Goal: Task Accomplishment & Management: Use online tool/utility

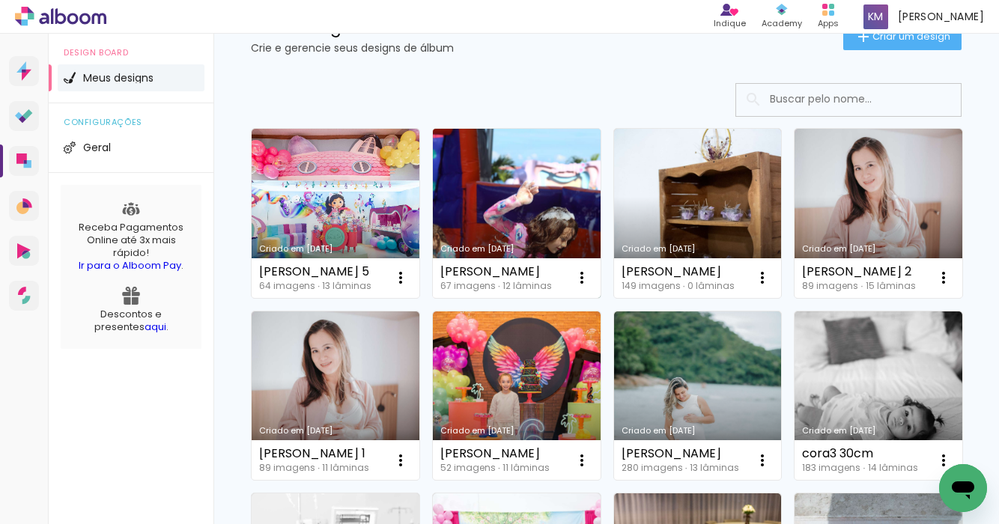
scroll to position [156, 0]
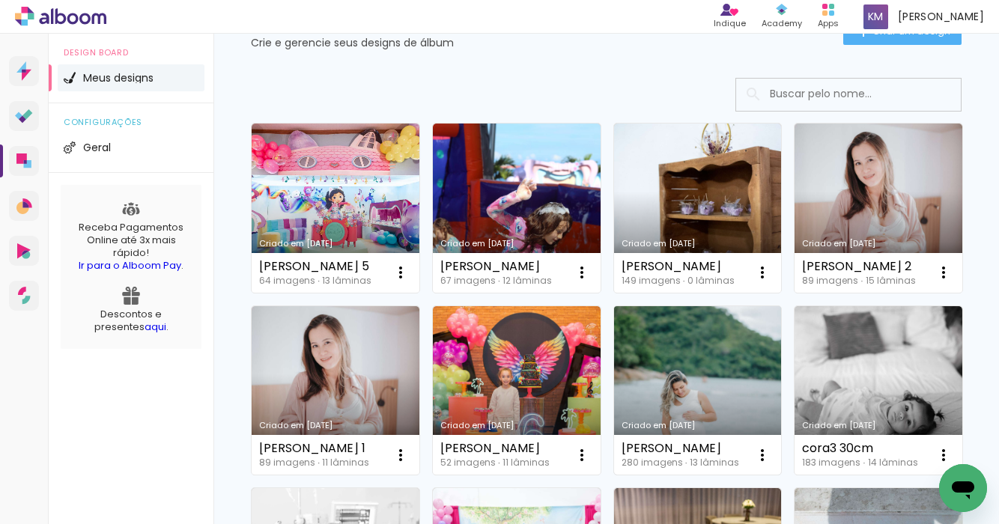
click at [678, 397] on link "Criado em [DATE]" at bounding box center [698, 390] width 168 height 169
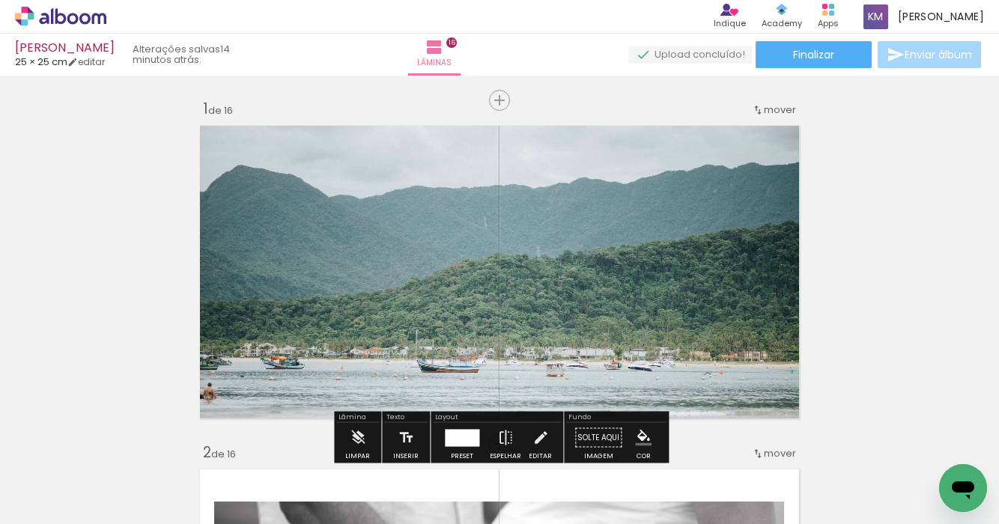
scroll to position [0, 2295]
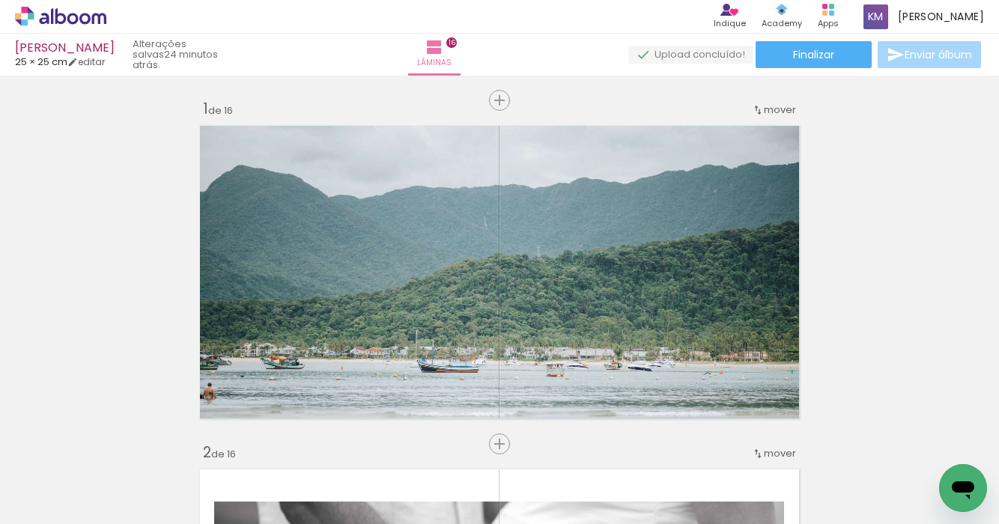
scroll to position [0, 2295]
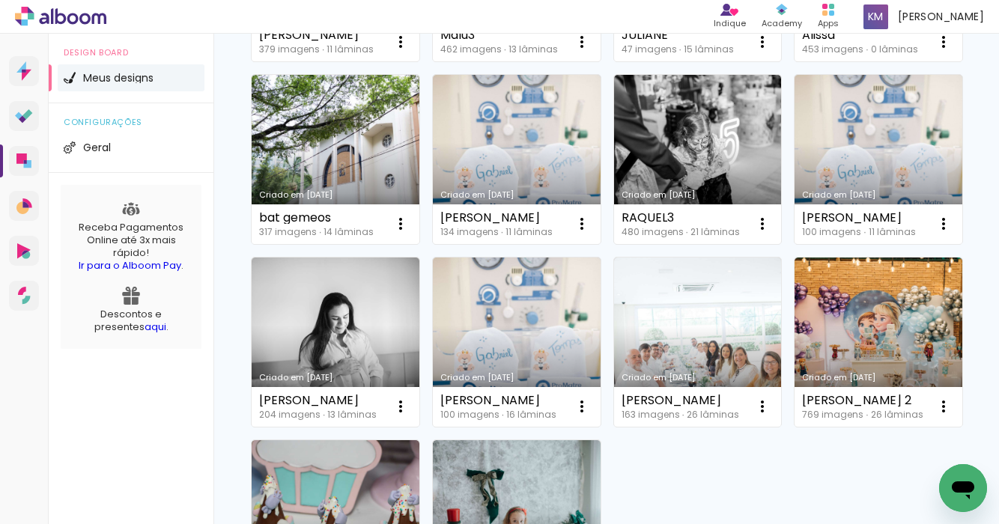
scroll to position [1061, 0]
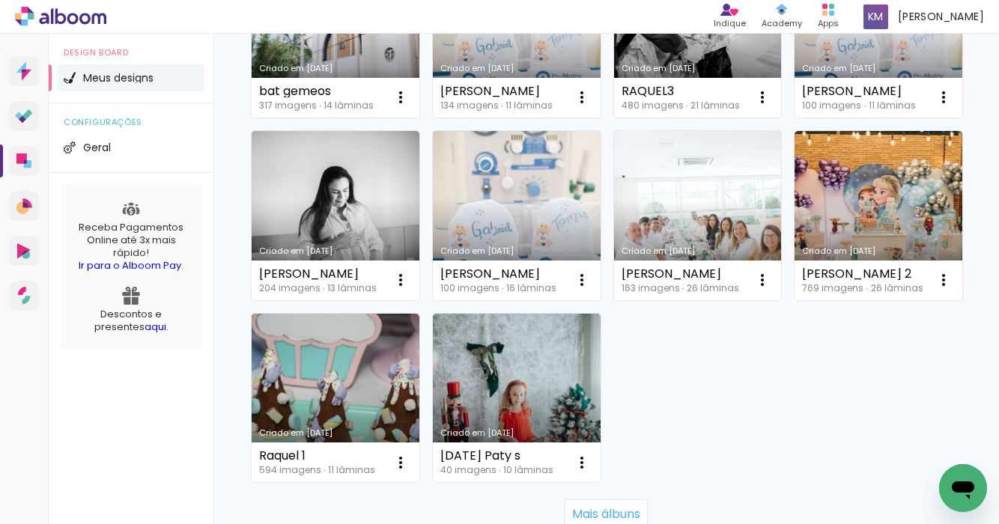
click at [527, 196] on link "Criado em [DATE]" at bounding box center [517, 215] width 168 height 169
